Goal: Check status

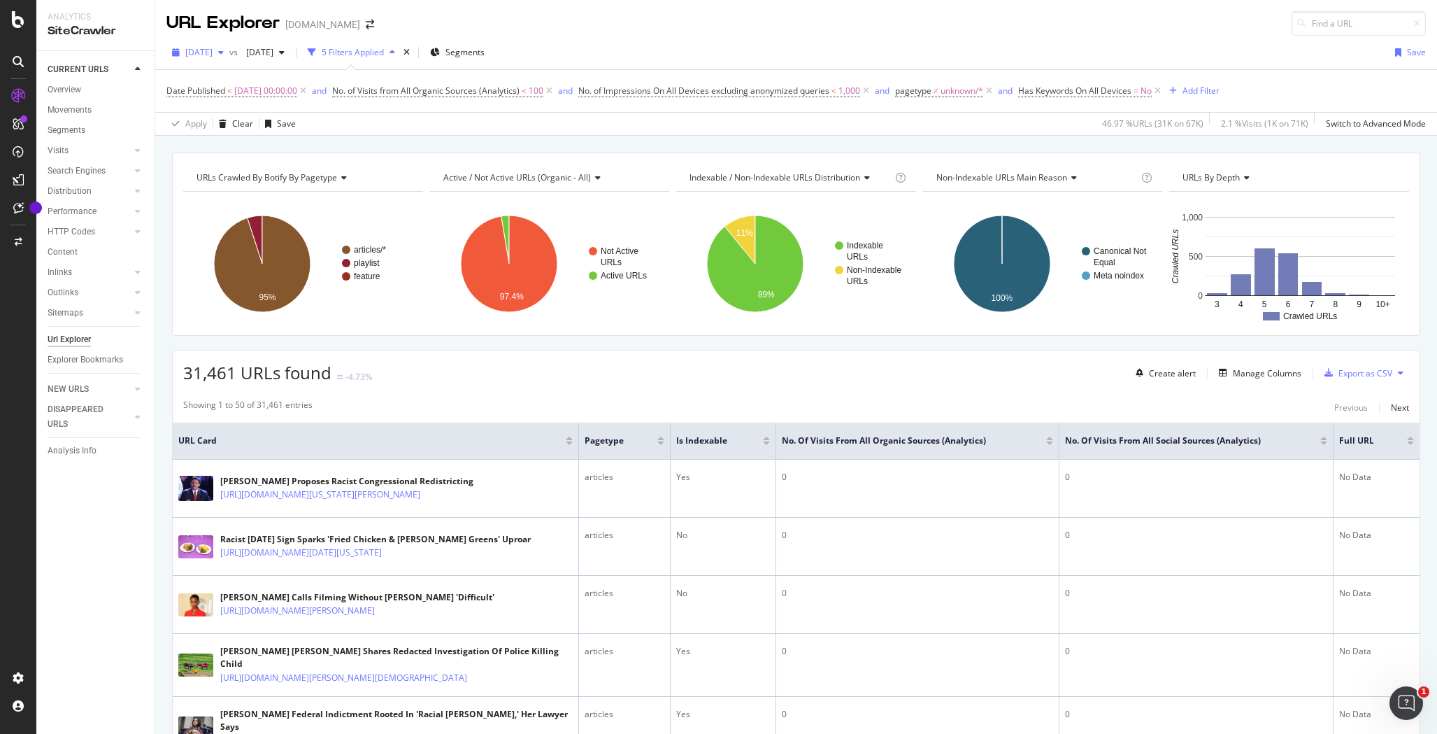
click at [229, 56] on div "button" at bounding box center [221, 52] width 17 height 8
click at [229, 99] on div "[DATE]" at bounding box center [223, 103] width 73 height 13
